Goal: Check status

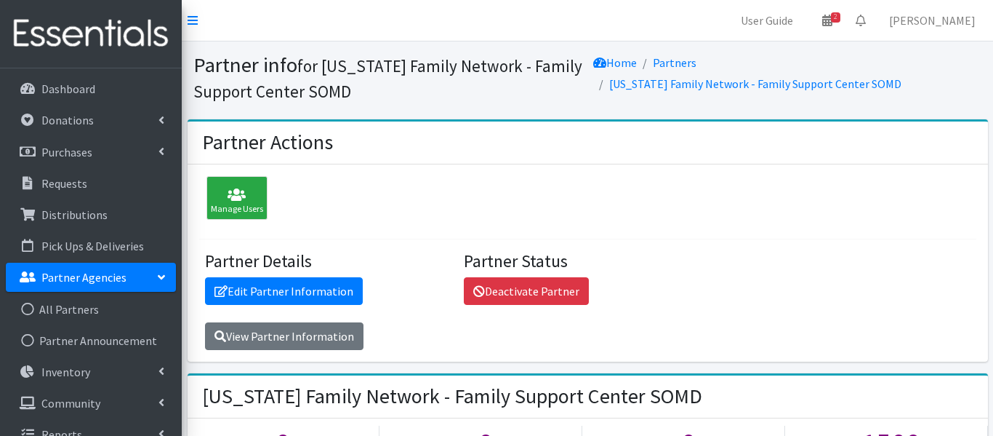
scroll to position [455, 0]
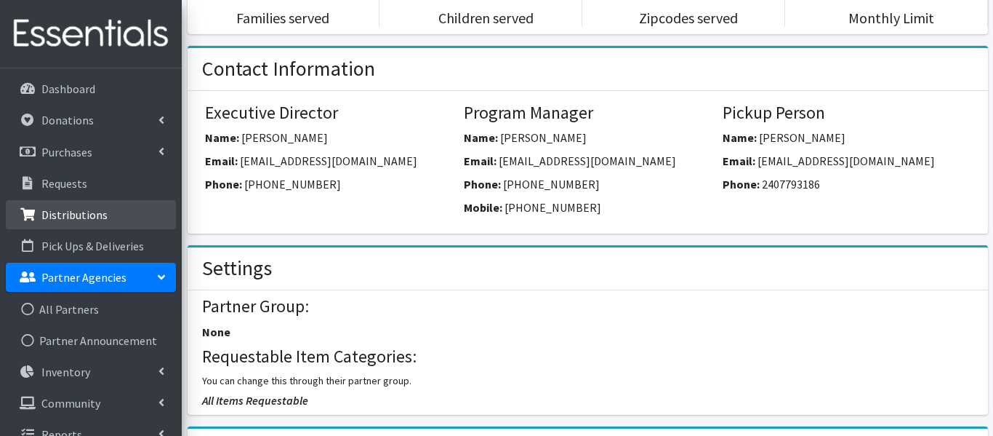
click at [63, 218] on p "Distributions" at bounding box center [74, 214] width 66 height 15
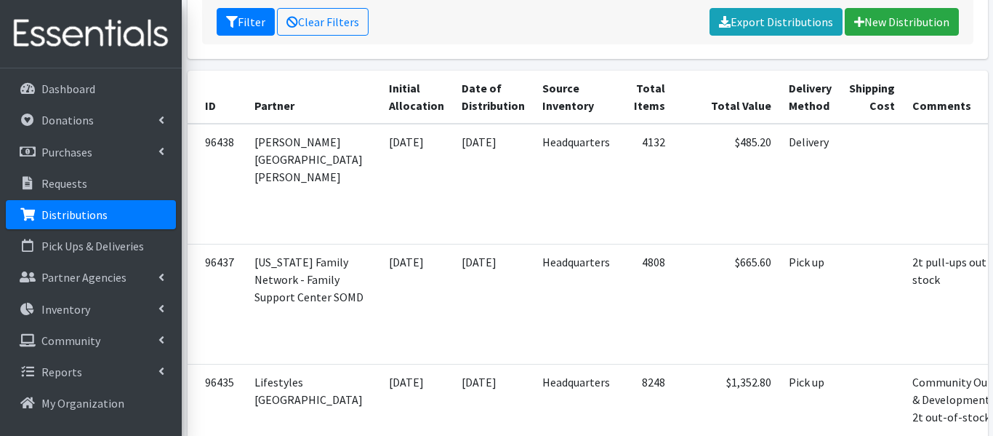
scroll to position [287, 0]
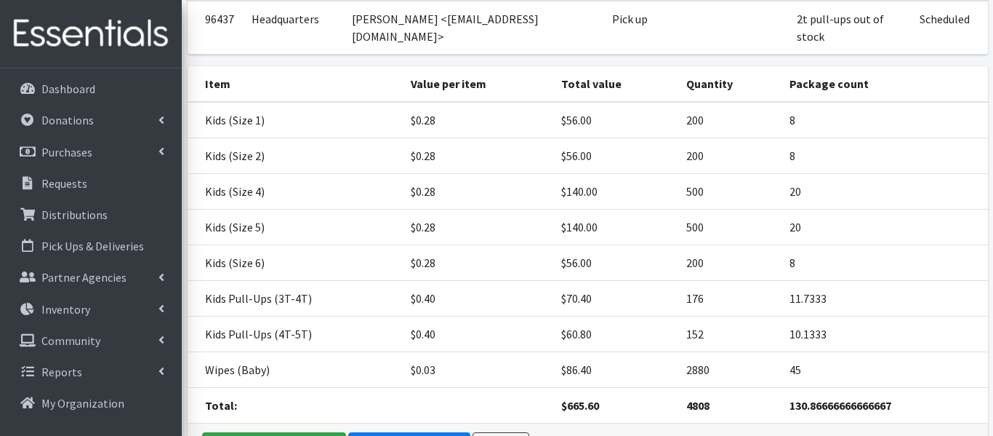
scroll to position [174, 0]
